Goal: Navigation & Orientation: Find specific page/section

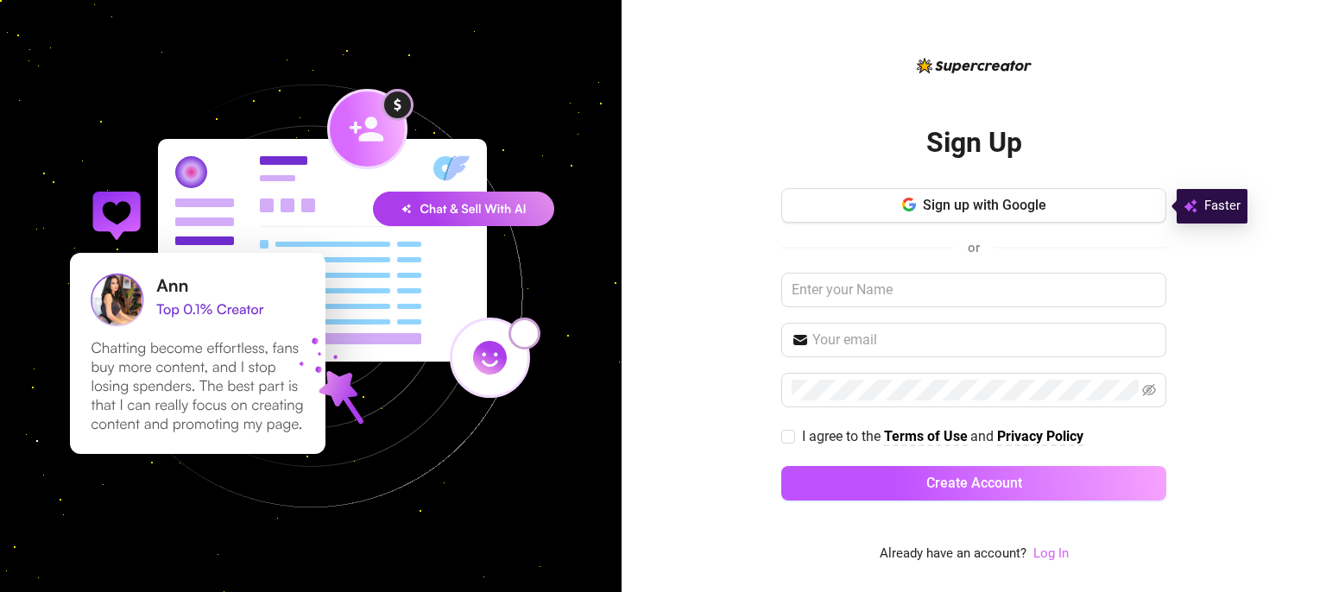
click at [1055, 553] on link "Log In" at bounding box center [1050, 554] width 35 height 16
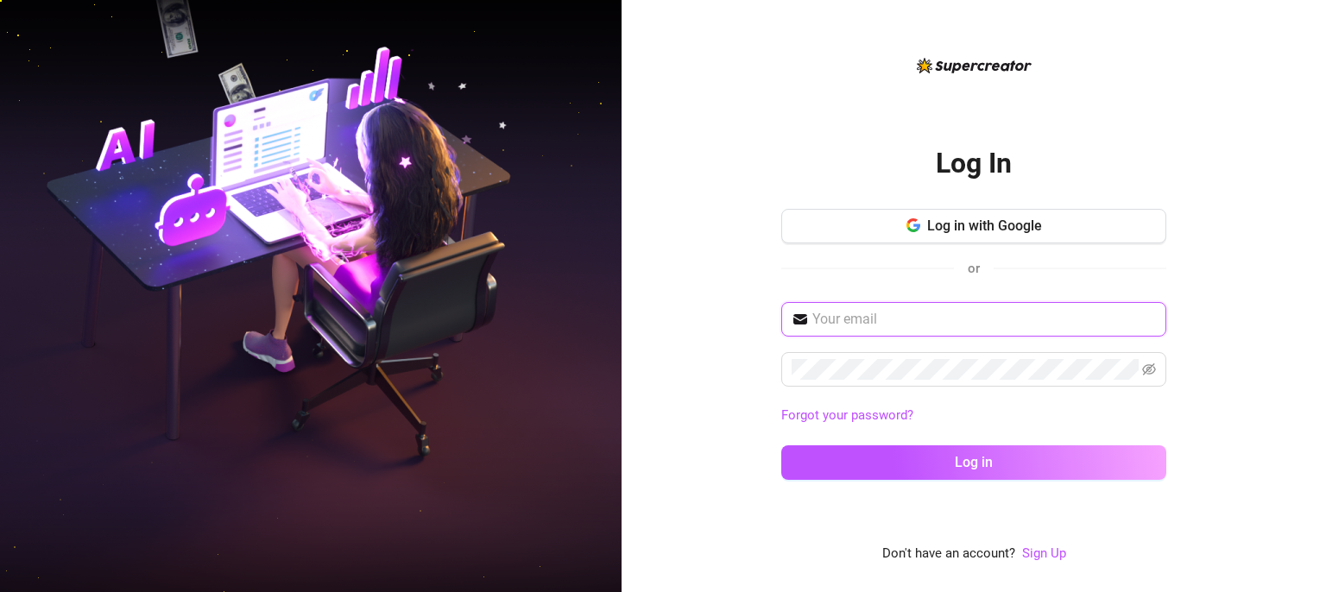
click at [938, 329] on input "text" at bounding box center [984, 319] width 344 height 21
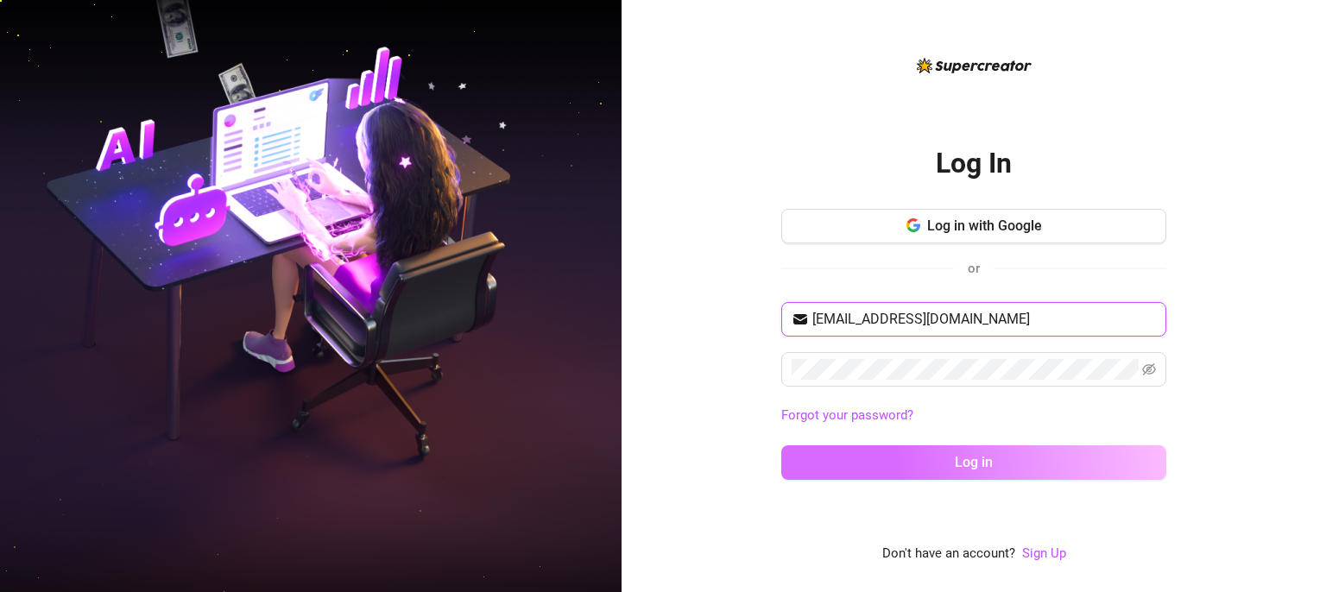
type input "[EMAIL_ADDRESS][DOMAIN_NAME]"
click at [930, 454] on button "Log in" at bounding box center [973, 462] width 385 height 35
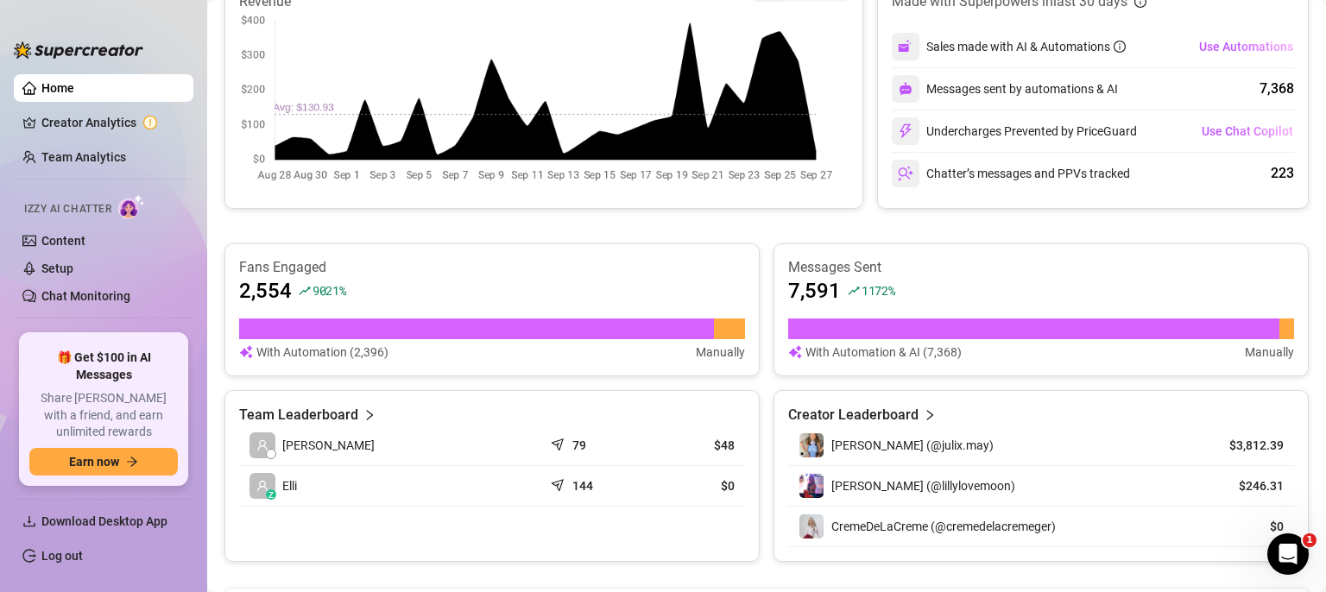
scroll to position [275, 0]
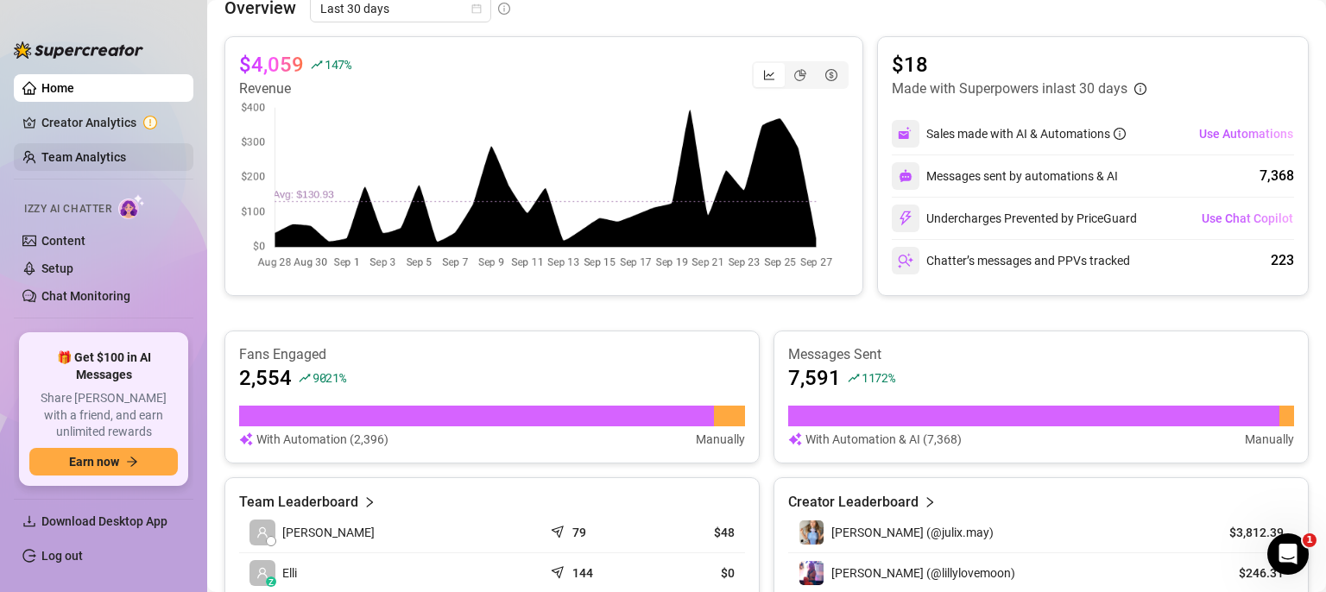
click at [73, 154] on link "Team Analytics" at bounding box center [83, 157] width 85 height 14
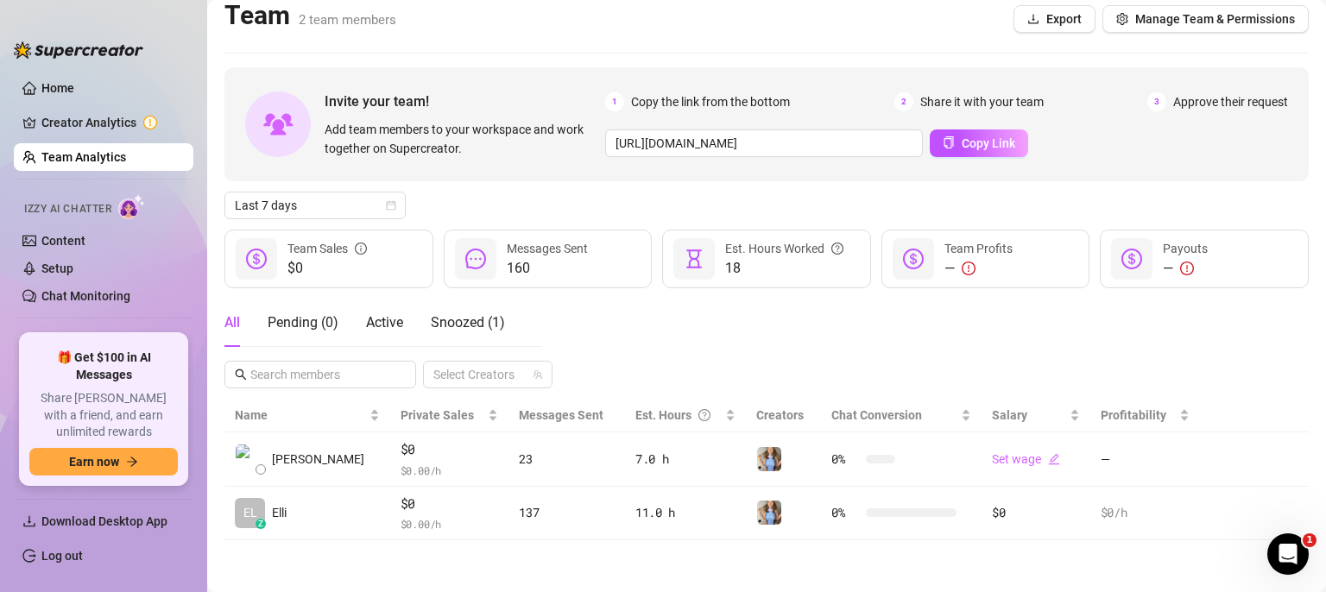
scroll to position [12, 0]
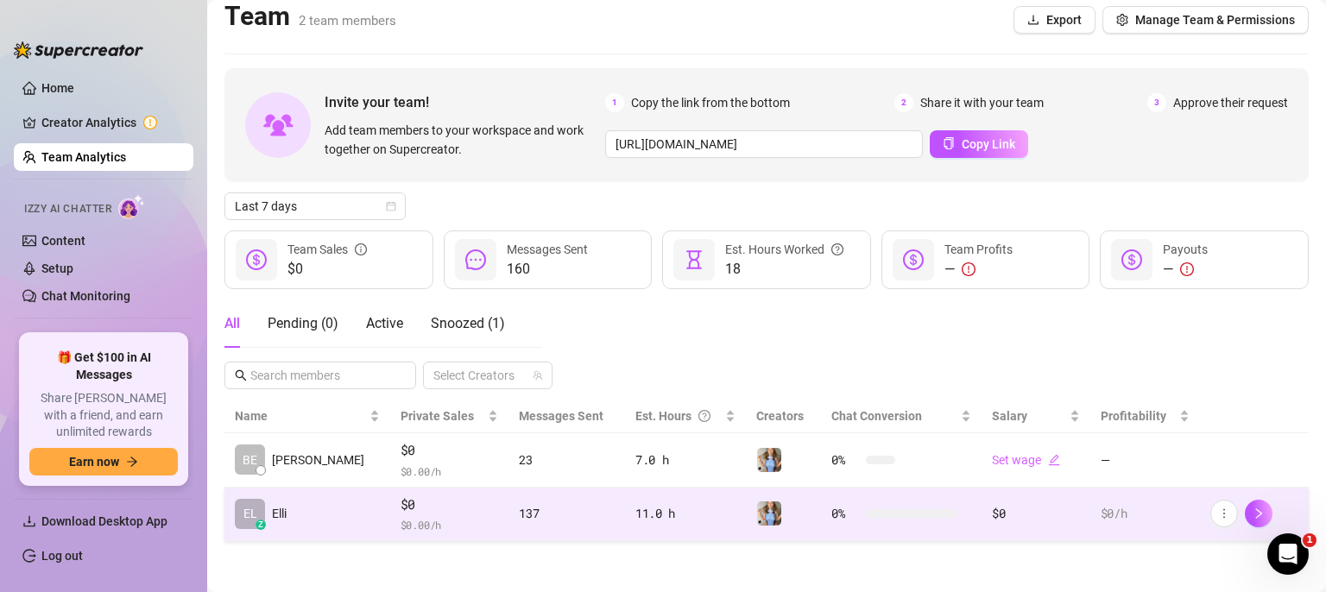
click at [453, 505] on span "$0" at bounding box center [450, 505] width 98 height 21
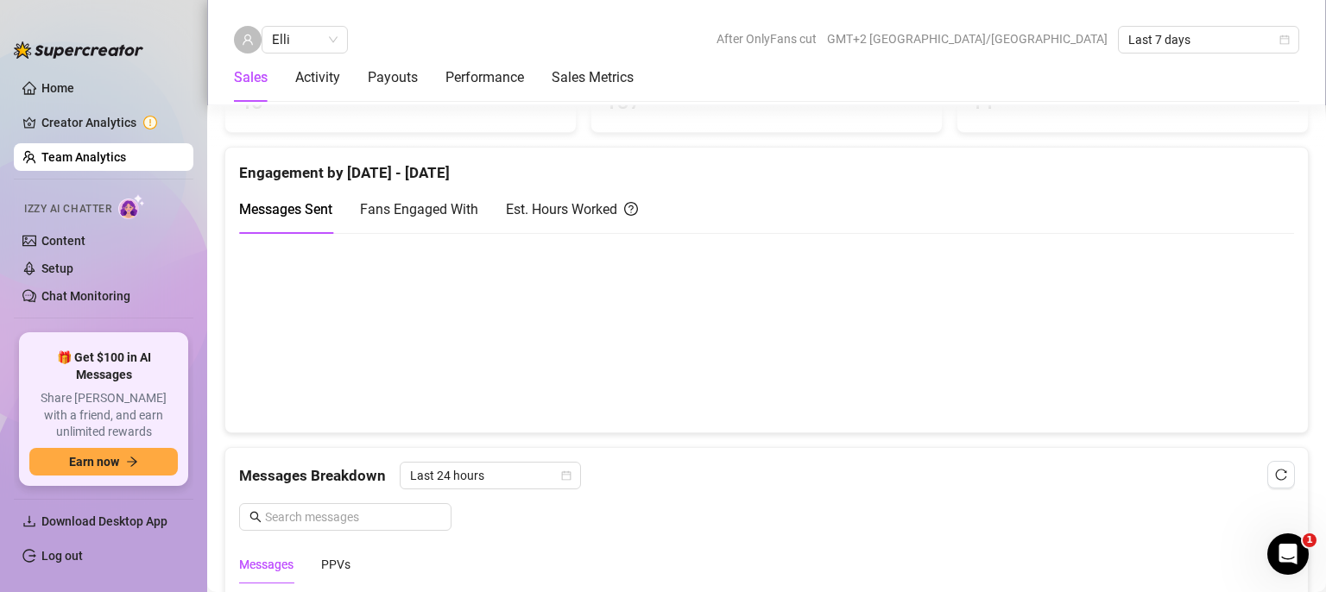
scroll to position [348, 0]
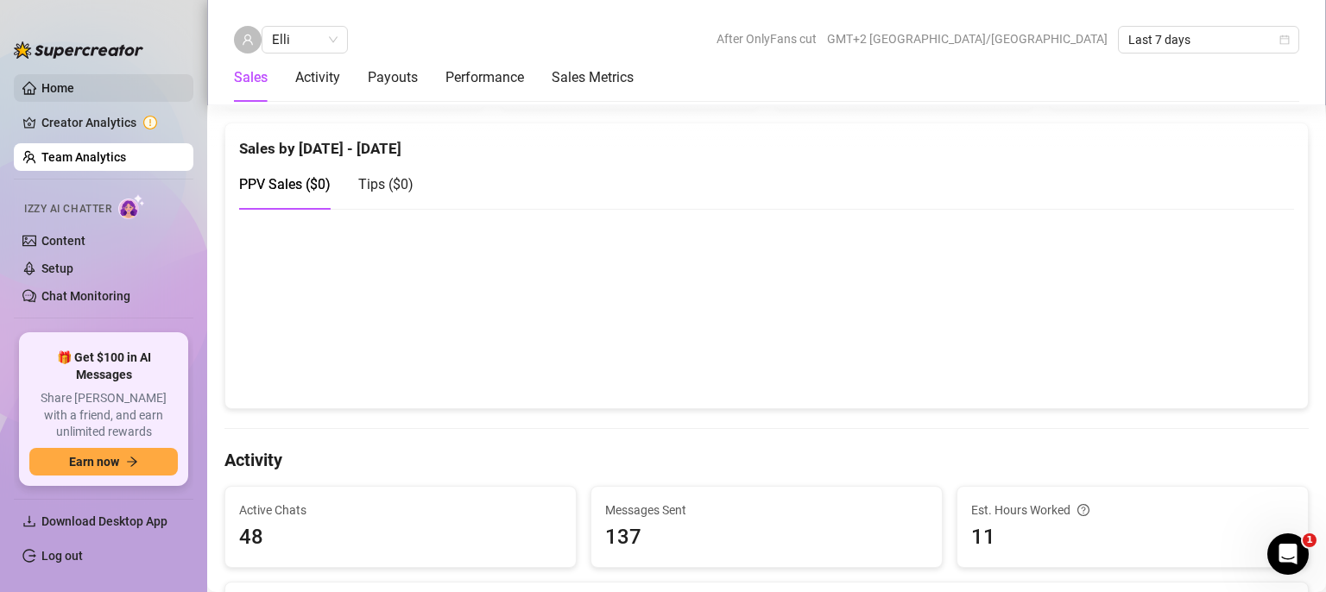
click at [74, 92] on link "Home" at bounding box center [57, 88] width 33 height 14
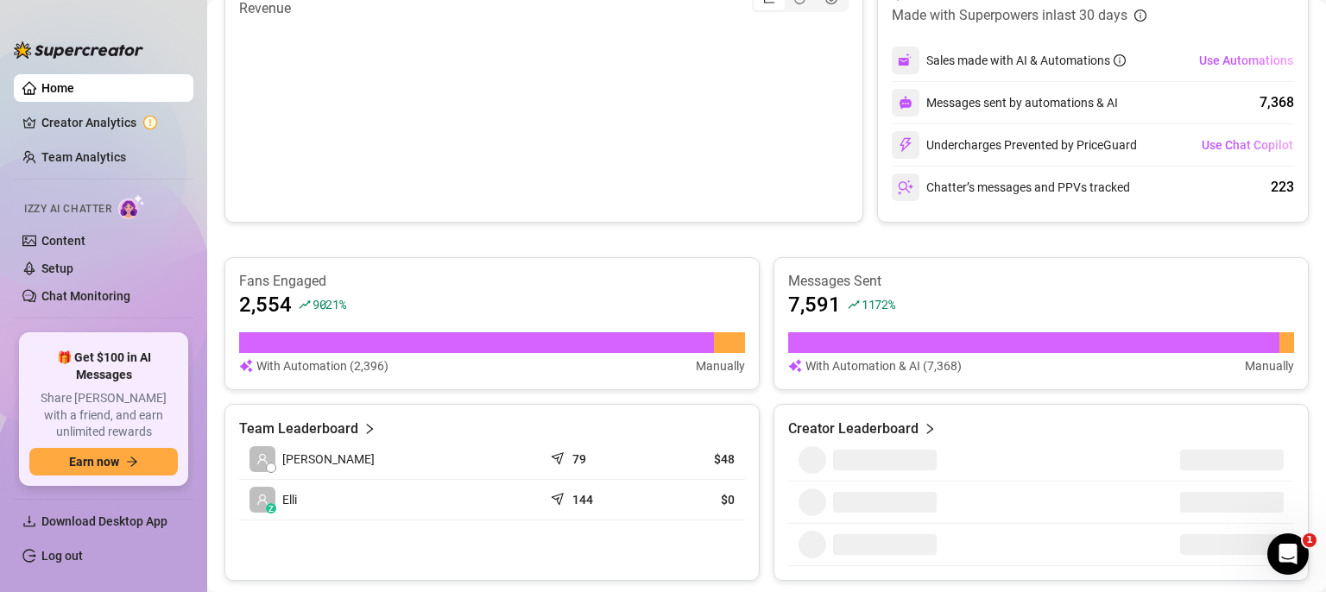
scroll to position [355, 0]
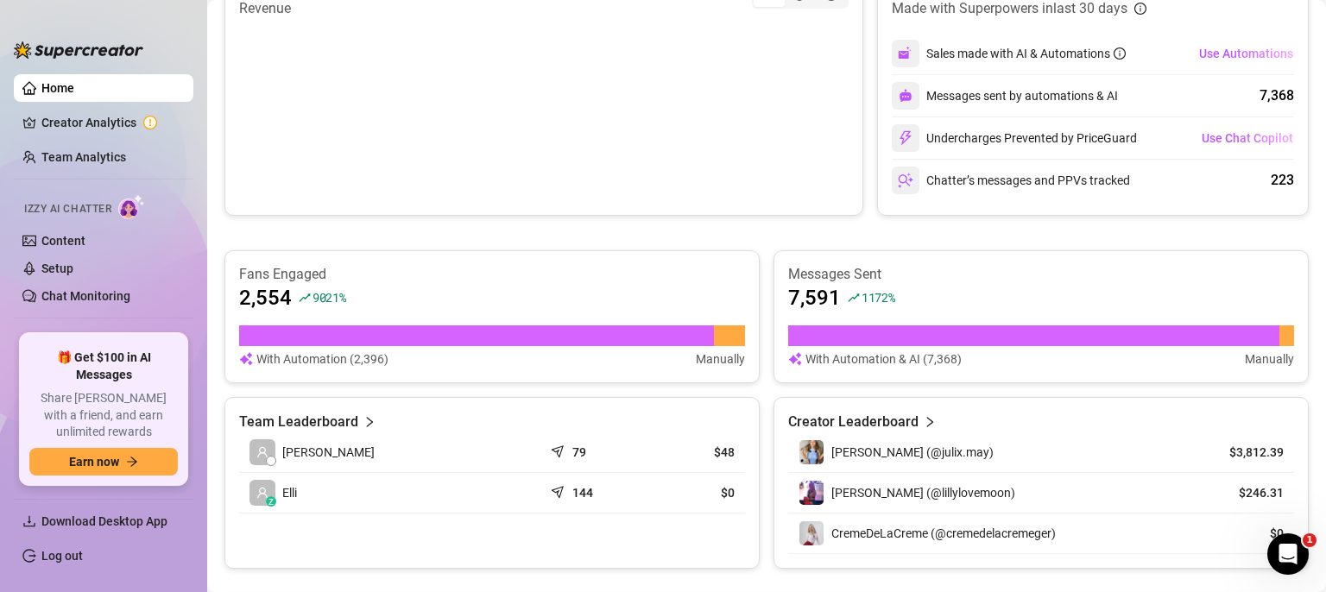
click at [185, 363] on div "🎁 Get $100 in AI Messages Share [PERSON_NAME] with a friend, and earn unlimited…" at bounding box center [103, 409] width 169 height 154
click at [199, 357] on aside "Home Creator Analytics Team Analytics Izzy AI Chatter Content Setup Chat Monito…" at bounding box center [103, 296] width 207 height 592
